Goal: Task Accomplishment & Management: Complete application form

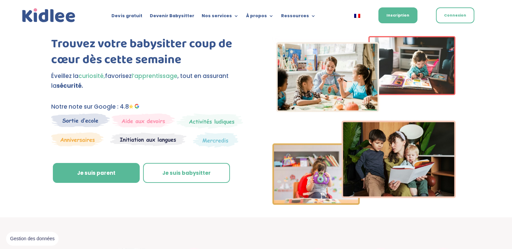
scroll to position [24, 0]
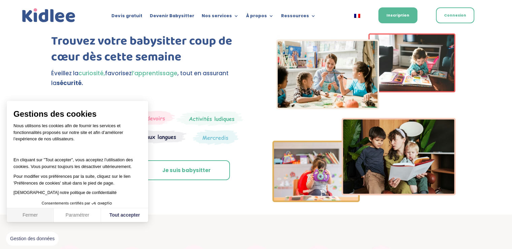
click at [35, 217] on button "Fermer" at bounding box center [30, 215] width 47 height 14
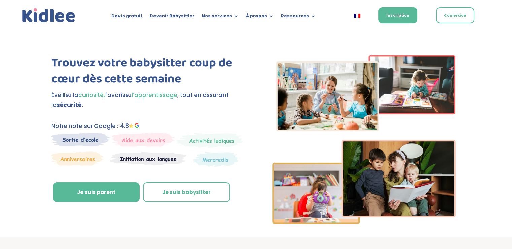
scroll to position [0, 0]
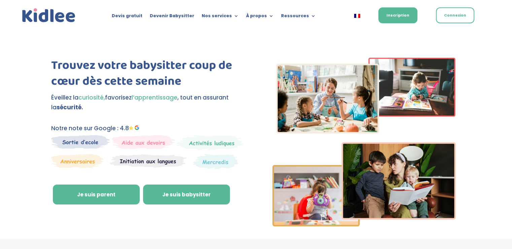
click at [206, 197] on link "Je suis babysitter" at bounding box center [186, 194] width 87 height 20
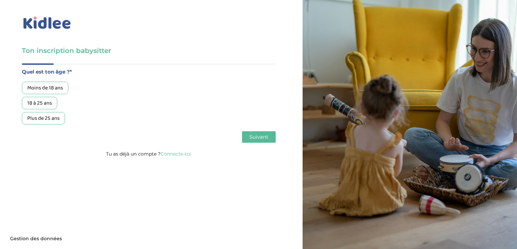
click at [62, 87] on div "Moins de 18 ans" at bounding box center [45, 88] width 46 height 12
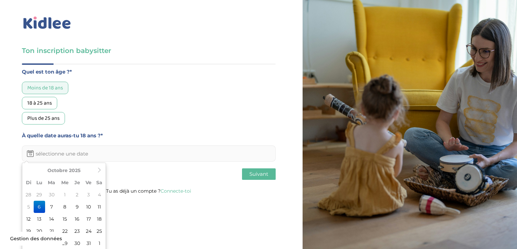
click at [106, 158] on input "text" at bounding box center [149, 153] width 254 height 16
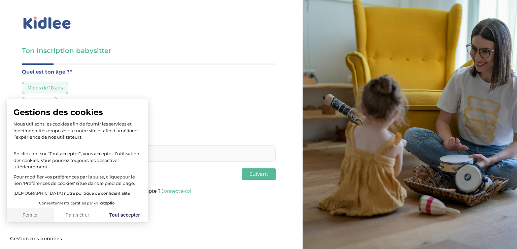
click at [35, 216] on button "Fermer" at bounding box center [30, 215] width 47 height 14
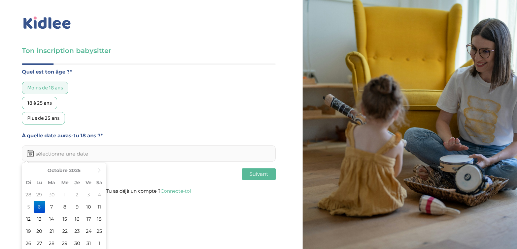
click at [85, 148] on input "text" at bounding box center [149, 153] width 254 height 16
click at [100, 167] on icon at bounding box center [99, 169] width 5 height 5
click at [52, 231] on td "18" at bounding box center [51, 231] width 13 height 12
type input "[DATE]"
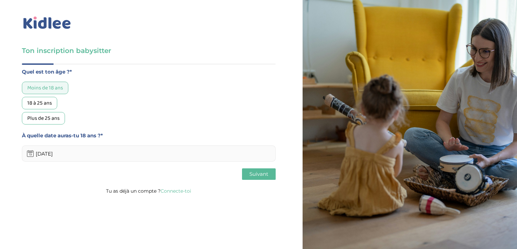
click at [245, 176] on button "Suivant" at bounding box center [259, 173] width 34 height 11
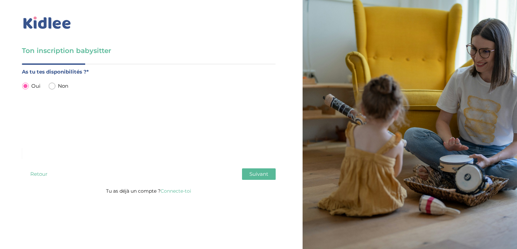
click at [249, 169] on button "Suivant" at bounding box center [259, 173] width 34 height 11
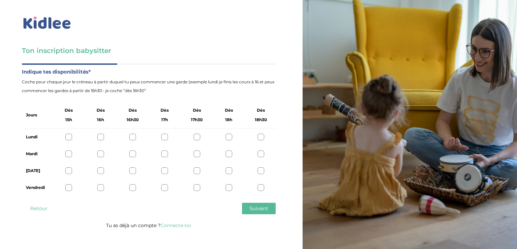
click at [70, 134] on div at bounding box center [68, 136] width 7 height 7
click at [69, 154] on div at bounding box center [68, 153] width 7 height 7
click at [69, 165] on div "[DATE]" at bounding box center [149, 170] width 254 height 17
click at [68, 171] on div at bounding box center [68, 170] width 7 height 7
click at [69, 184] on div at bounding box center [68, 187] width 7 height 7
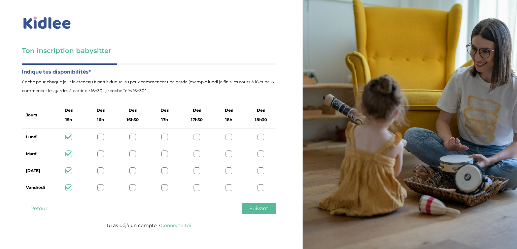
click at [101, 152] on div at bounding box center [100, 153] width 7 height 7
click at [101, 135] on div at bounding box center [100, 136] width 7 height 7
click at [100, 167] on div at bounding box center [100, 170] width 7 height 7
click at [68, 135] on div at bounding box center [68, 136] width 7 height 7
click at [68, 153] on div at bounding box center [68, 153] width 7 height 7
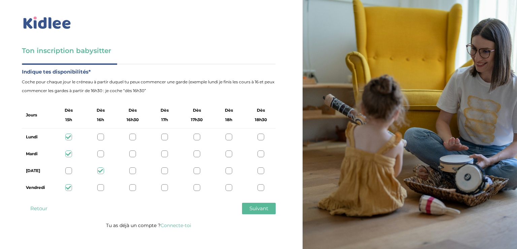
click at [68, 169] on div at bounding box center [68, 170] width 7 height 7
click at [261, 211] on span "Suivant" at bounding box center [259, 208] width 19 height 6
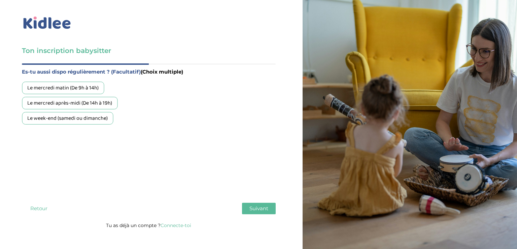
click at [65, 122] on div "Le week-end (samedi ou dimanche)" at bounding box center [67, 118] width 91 height 12
click at [62, 101] on div "Le mercredi après-midi (De 14h à 19h)" at bounding box center [70, 103] width 96 height 12
click at [63, 88] on div "Le mercredi matin (De 9h à 14h)" at bounding box center [63, 88] width 82 height 12
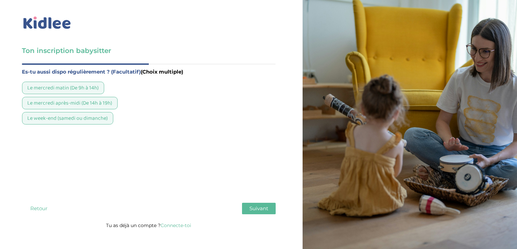
click at [246, 204] on button "Suivant" at bounding box center [259, 207] width 34 height 11
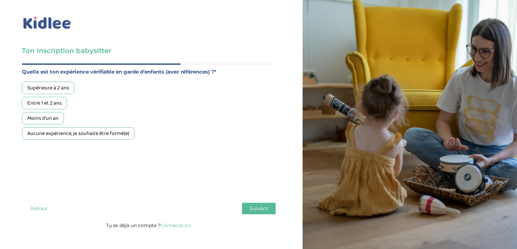
click at [44, 132] on div "Aucune expérience, je souhaite être formé(e)" at bounding box center [78, 133] width 113 height 12
click at [250, 209] on span "Suivant" at bounding box center [259, 208] width 19 height 6
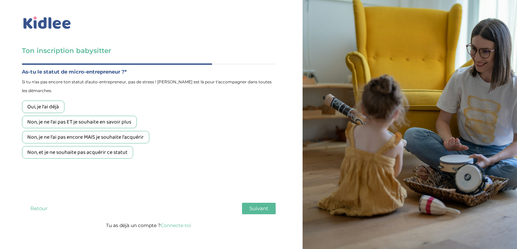
click at [82, 151] on div "Non, et je ne souhaite pas acquérir ce statut" at bounding box center [77, 152] width 111 height 12
click at [251, 211] on button "Suivant" at bounding box center [259, 207] width 34 height 11
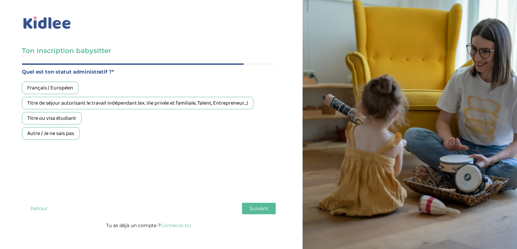
click at [49, 89] on div "Français / Européen" at bounding box center [50, 88] width 57 height 12
click at [255, 212] on button "Suivant" at bounding box center [259, 207] width 34 height 11
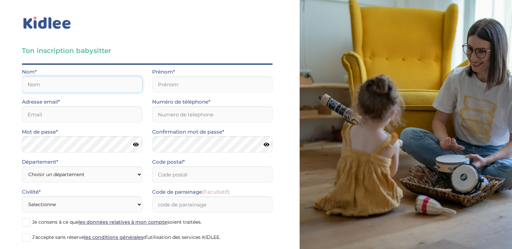
click at [71, 87] on input "text" at bounding box center [82, 84] width 120 height 16
type input "Fiegel"
type input "Léa"
type input "[EMAIL_ADDRESS][DOMAIN_NAME]"
type input "0687472717"
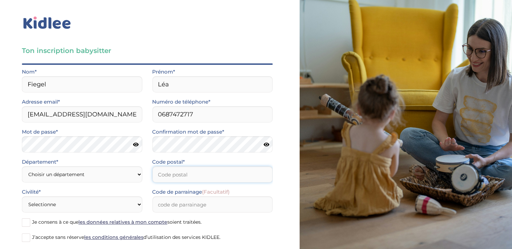
type input "57400"
click at [119, 113] on input "[EMAIL_ADDRESS][DOMAIN_NAME]" at bounding box center [82, 114] width 120 height 16
type input "d"
type input "[EMAIL_ADDRESS][DOMAIN_NAME]"
drag, startPoint x: 209, startPoint y: 112, endPoint x: 158, endPoint y: 109, distance: 51.3
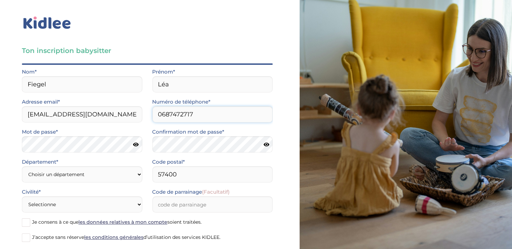
click at [158, 109] on input "0687472717" at bounding box center [212, 114] width 120 height 16
type input "0780301968"
click at [110, 173] on select "Choisir un département [GEOGRAPHIC_DATA] (75) [GEOGRAPHIC_DATA] (92) [GEOGRAPHI…" at bounding box center [82, 174] width 120 height 16
click at [13, 188] on div "Ton inscription babysitter Merci de vérifier que tous les champs sont remplis a…" at bounding box center [147, 142] width 305 height 285
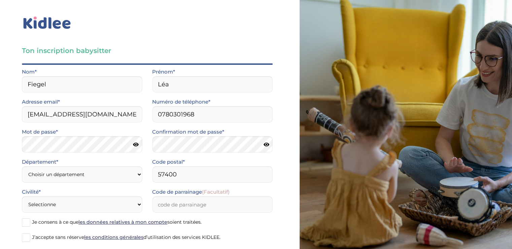
scroll to position [36, 0]
